Goal: Find specific page/section: Find specific page/section

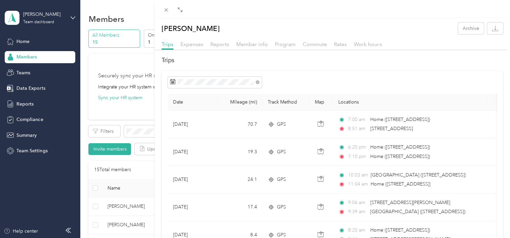
scroll to position [201, 0]
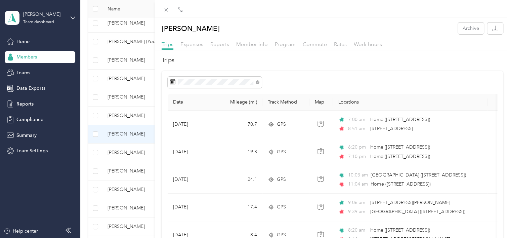
click at [111, 59] on div "[PERSON_NAME] Archive Trips Expenses Reports Member info Program Commute Rates …" at bounding box center [255, 119] width 510 height 238
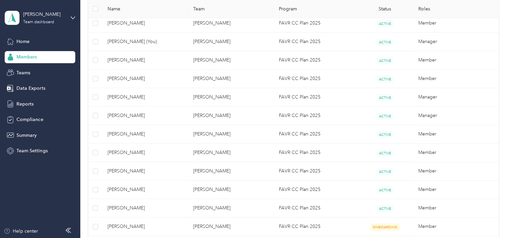
click at [114, 59] on span "[PERSON_NAME]" at bounding box center [144, 59] width 75 height 7
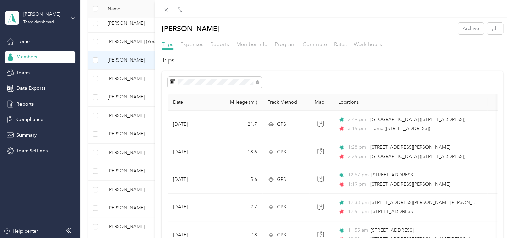
click at [121, 132] on div "[PERSON_NAME] Archive Trips Expenses Reports Member info Program Commute Rates …" at bounding box center [255, 119] width 510 height 238
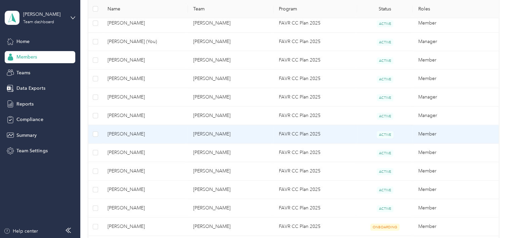
click at [124, 134] on span "[PERSON_NAME]" at bounding box center [144, 133] width 75 height 7
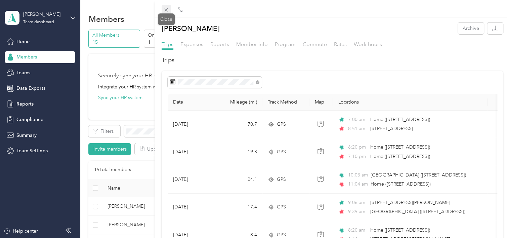
click at [166, 9] on icon at bounding box center [166, 9] width 3 height 3
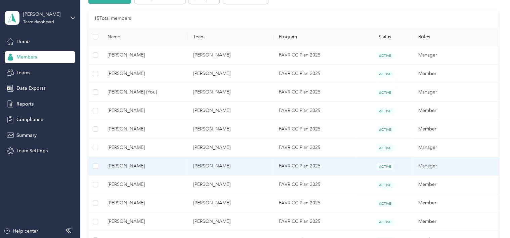
scroll to position [168, 0]
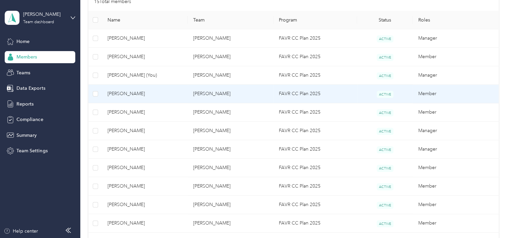
click at [139, 93] on span "[PERSON_NAME]" at bounding box center [144, 93] width 75 height 7
